Goal: Task Accomplishment & Management: Complete application form

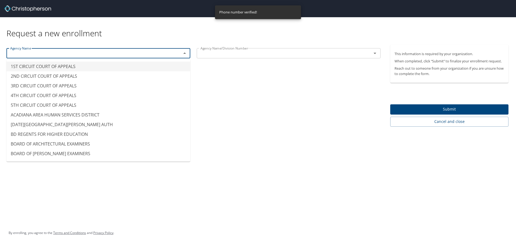
click at [66, 51] on input "text" at bounding box center [90, 53] width 165 height 7
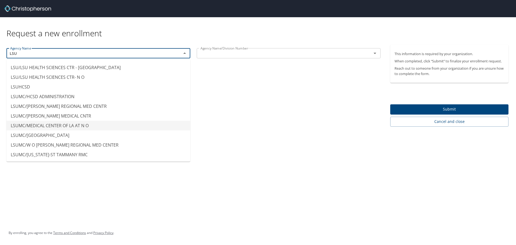
scroll to position [59, 0]
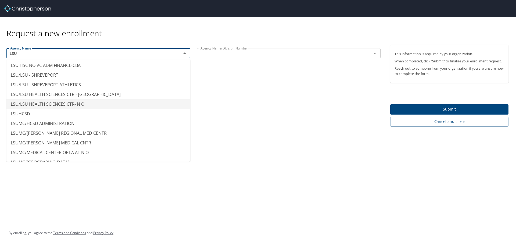
click at [133, 105] on li "LSU/LSU HEALTH SCIENCES CTR- N O" at bounding box center [98, 104] width 184 height 10
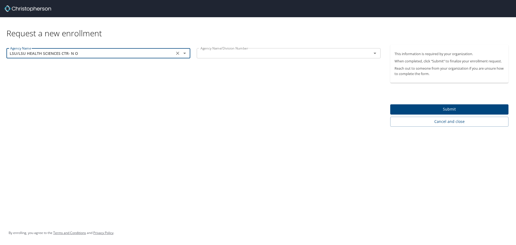
type input "LSU/LSU HEALTH SCIENCES CTR- N O"
click at [251, 55] on input "text" at bounding box center [280, 53] width 165 height 7
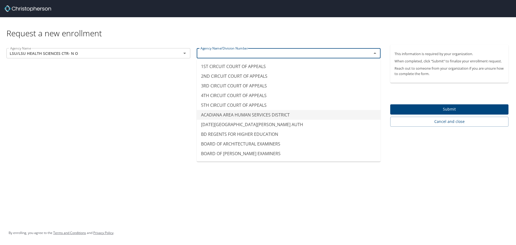
click at [428, 190] on div "Request a new enrollment Agency Name LSU/LSU HEALTH SCIENCES CTR- N O Agency Na…" at bounding box center [258, 122] width 516 height 245
type input "ACADIANA AREA HUMAN SERVICES DISTRICT"
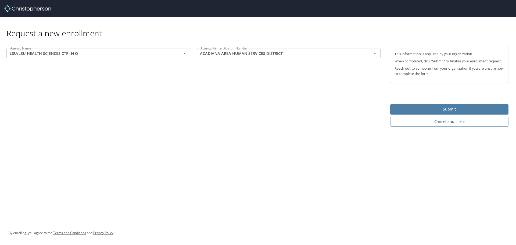
click at [452, 109] on span "Submit" at bounding box center [450, 109] width 110 height 7
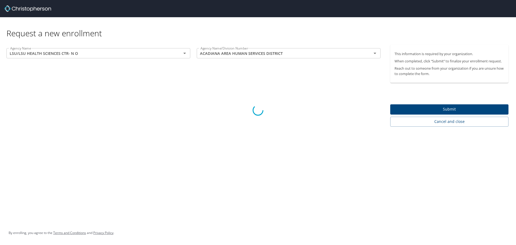
click at [446, 120] on div at bounding box center [258, 110] width 516 height 269
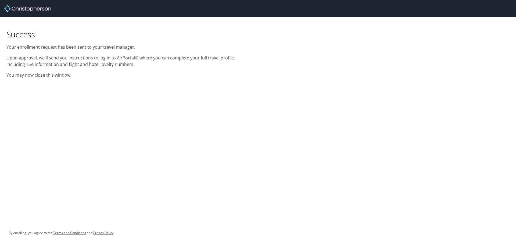
click at [440, 121] on div "Success! Your enrollment request has been sent to your travel manager. Upon app…" at bounding box center [258, 122] width 516 height 245
click at [10, 9] on img at bounding box center [27, 8] width 47 height 6
click at [305, 10] on div at bounding box center [260, 8] width 512 height 17
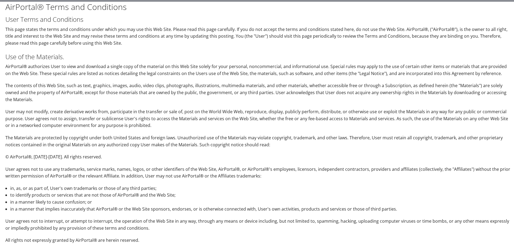
click at [354, 11] on h1 "AirPortal® Terms and Conditions" at bounding box center [257, 6] width 505 height 11
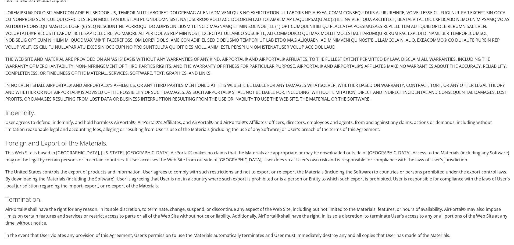
scroll to position [994, 0]
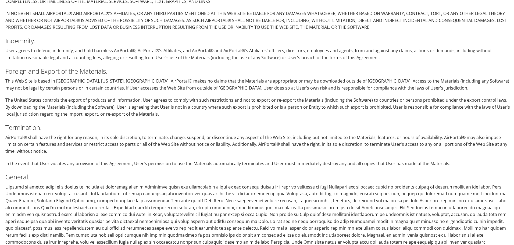
click at [149, 193] on p at bounding box center [257, 221] width 505 height 76
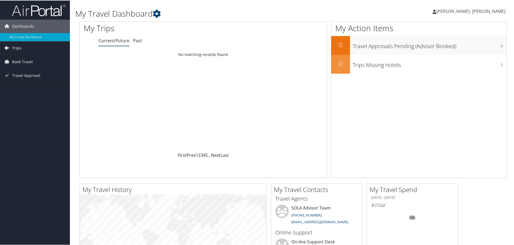
click at [14, 46] on span "Trips" at bounding box center [16, 47] width 9 height 13
click at [17, 58] on link "Current/Future Trips" at bounding box center [35, 58] width 70 height 8
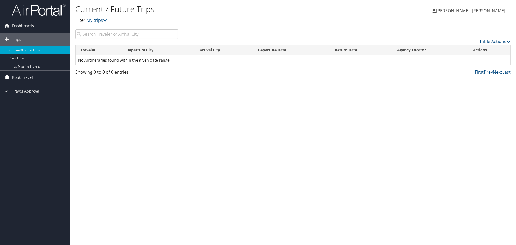
click at [31, 77] on span "Book Travel" at bounding box center [22, 77] width 21 height 13
click at [27, 102] on link "Book/Manage Online Trips" at bounding box center [35, 104] width 70 height 8
